Goal: Task Accomplishment & Management: Manage account settings

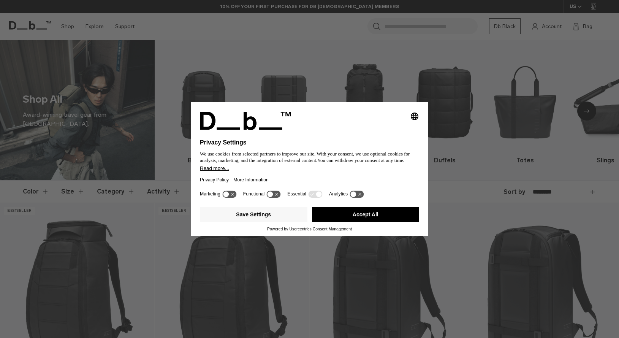
click at [230, 197] on icon at bounding box center [229, 193] width 14 height 7
click at [273, 195] on icon at bounding box center [270, 194] width 6 height 6
click at [361, 196] on icon at bounding box center [356, 193] width 14 height 7
click at [363, 197] on icon at bounding box center [360, 194] width 6 height 6
click at [276, 194] on icon at bounding box center [274, 193] width 14 height 7
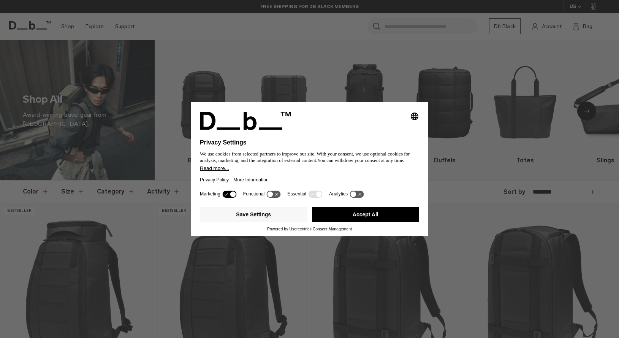
click at [232, 197] on icon at bounding box center [233, 194] width 6 height 6
click at [318, 72] on div "Selecting an option will immediately change the language Privacy Settings We us…" at bounding box center [309, 169] width 619 height 338
click at [267, 222] on button "Save Settings" at bounding box center [253, 214] width 107 height 15
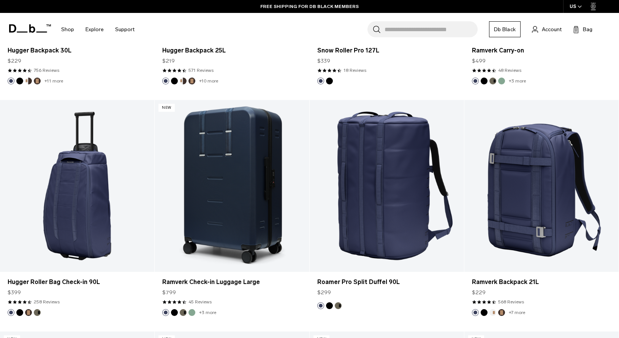
scroll to position [1952, 0]
